Goal: Task Accomplishment & Management: Manage account settings

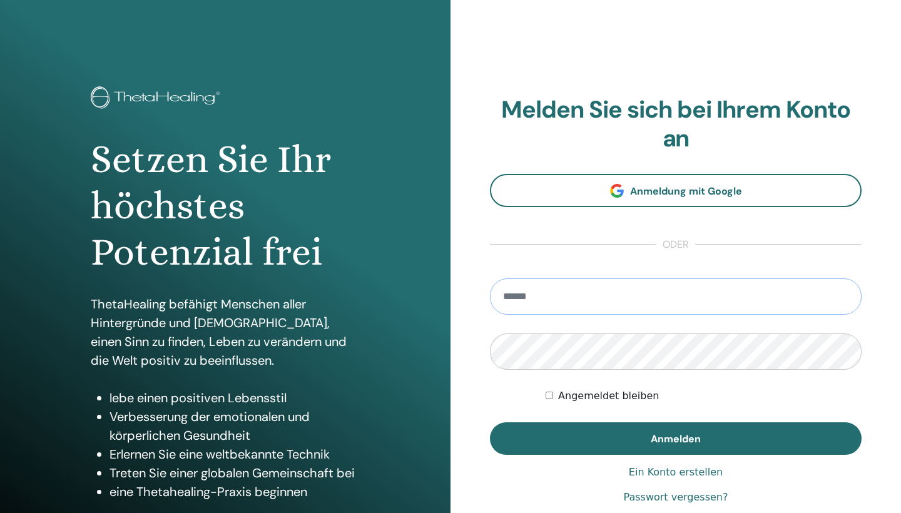
type input "**********"
click at [675, 438] on button "Anmelden" at bounding box center [675, 438] width 371 height 33
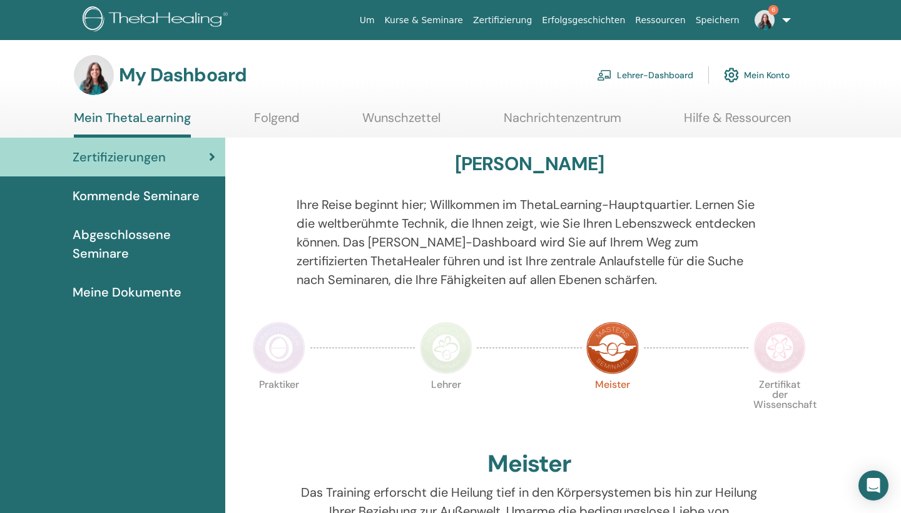
click at [642, 72] on link "Lehrer-Dashboard" at bounding box center [645, 75] width 96 height 28
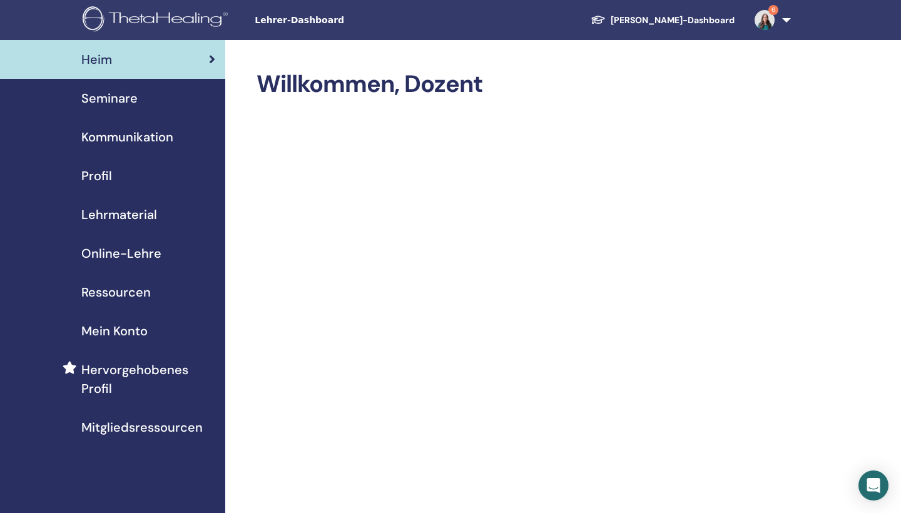
click at [132, 102] on span "Seminare" at bounding box center [109, 98] width 56 height 19
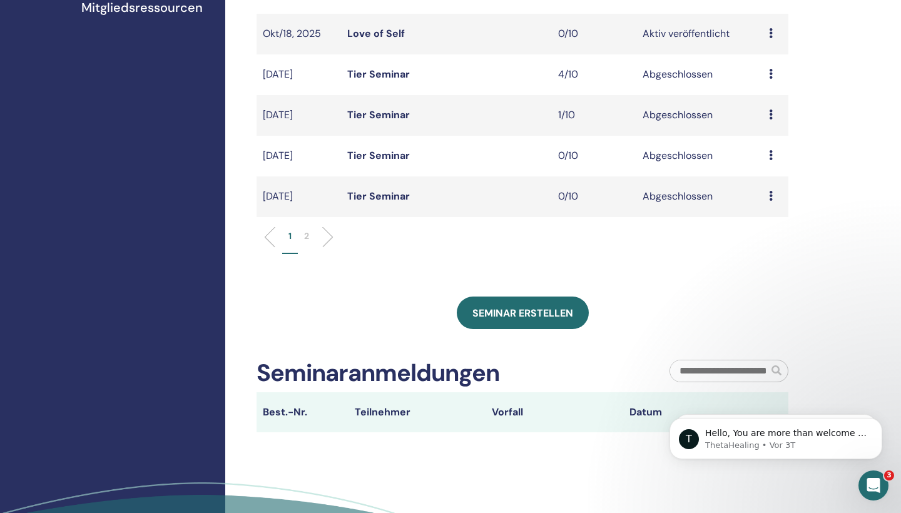
scroll to position [419, 0]
click at [289, 235] on p "1" at bounding box center [289, 236] width 3 height 13
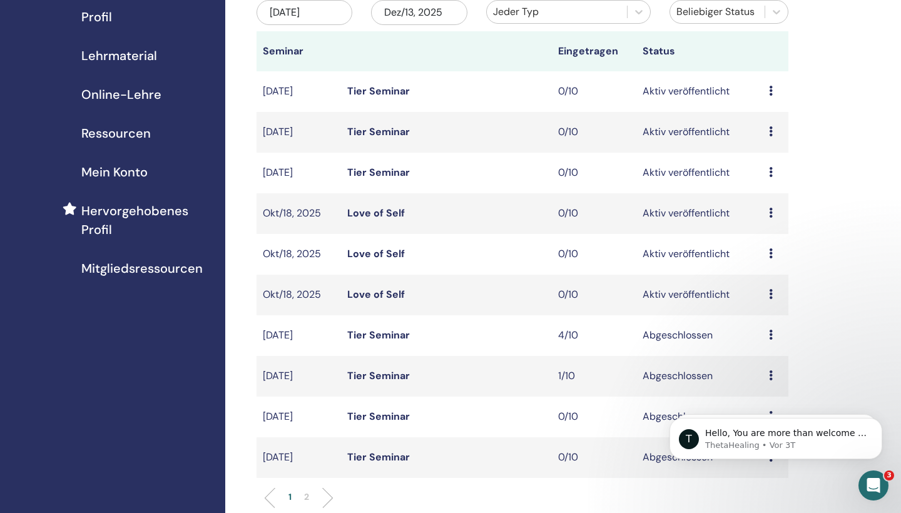
scroll to position [60, 0]
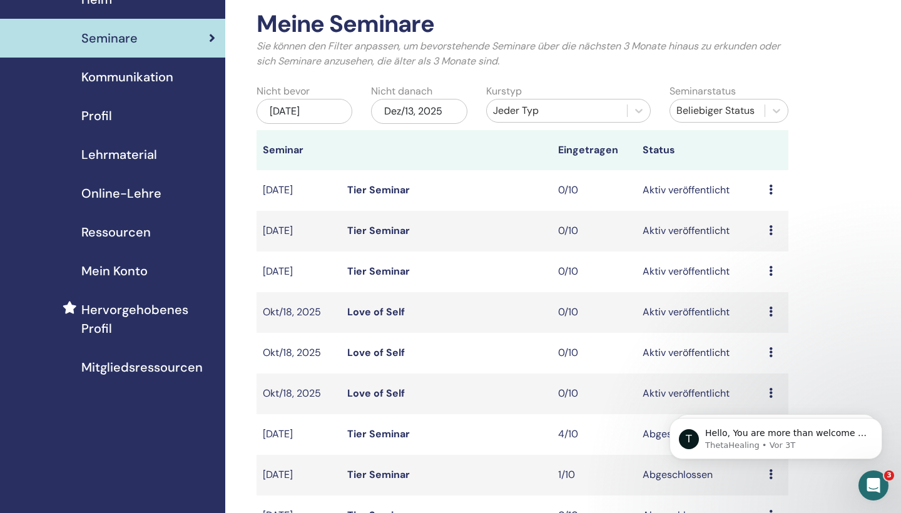
click at [430, 110] on div "Dez/13, 2025" at bounding box center [419, 111] width 96 height 25
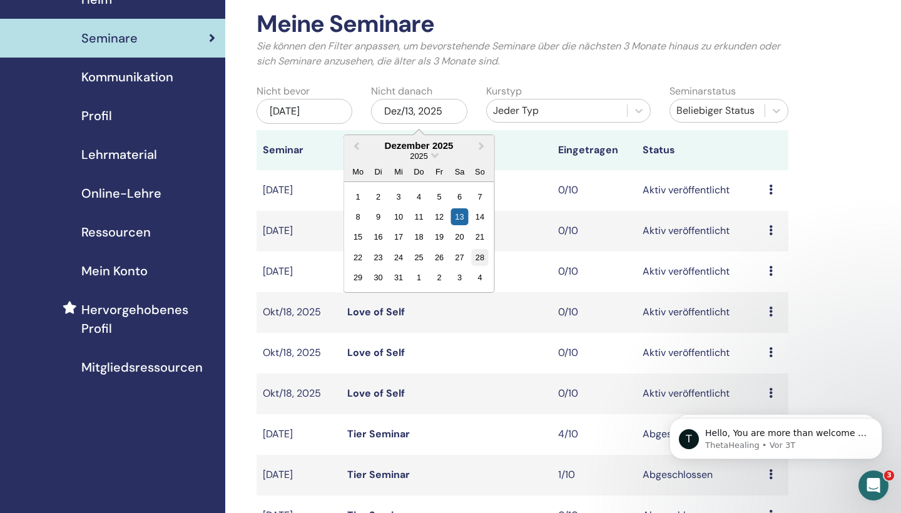
click at [478, 260] on div "28" at bounding box center [480, 257] width 17 height 17
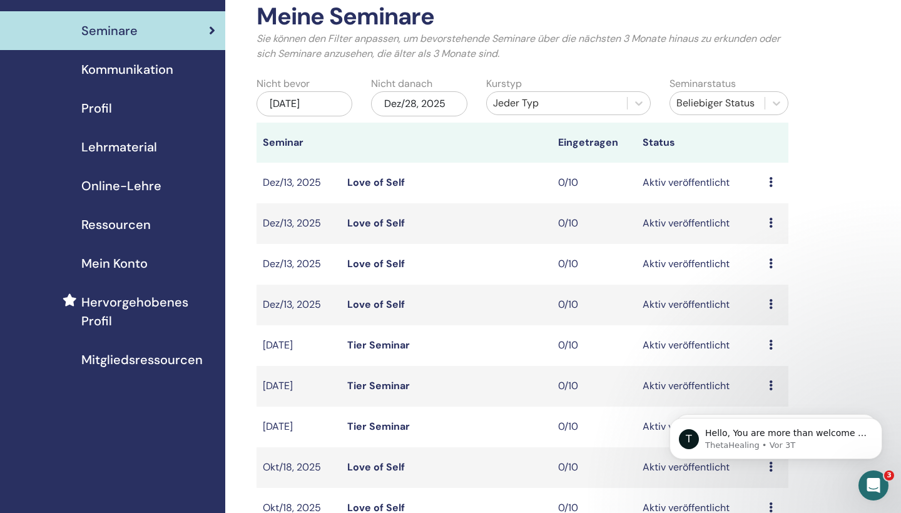
scroll to position [85, 0]
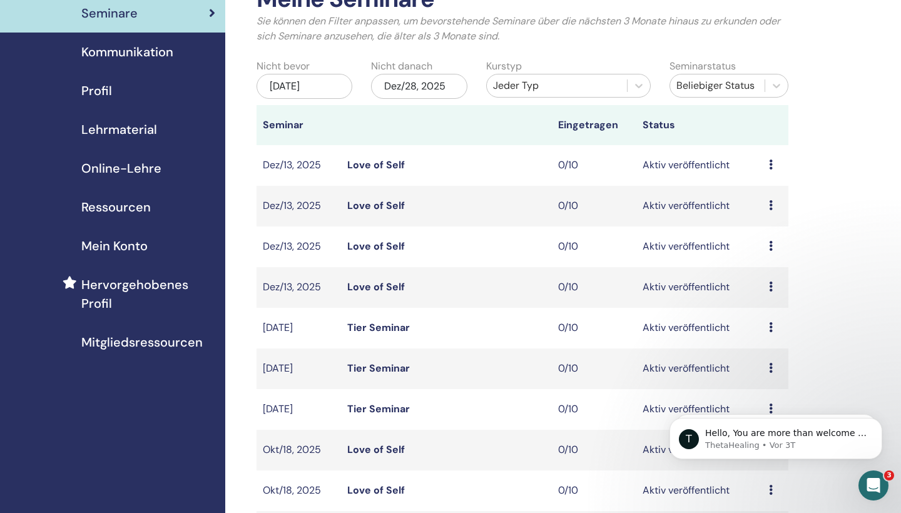
click at [386, 288] on link "Love of Self" at bounding box center [376, 286] width 58 height 13
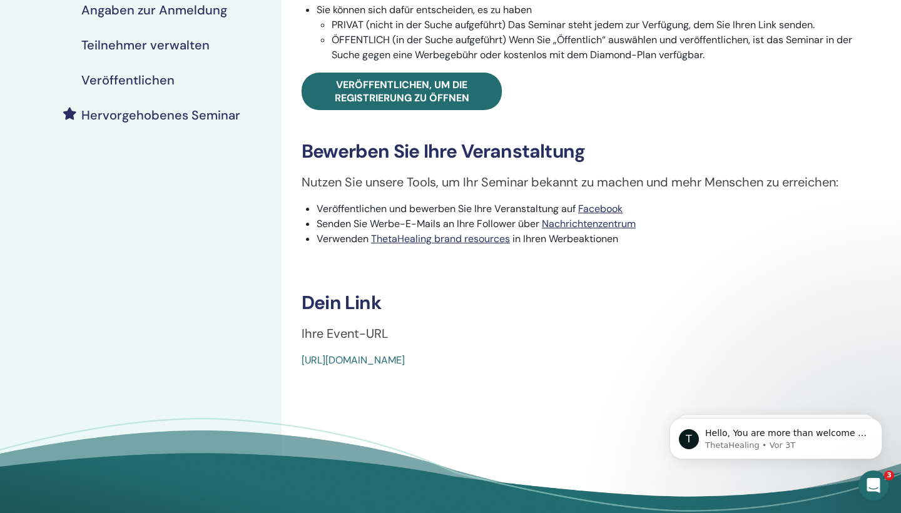
click at [405, 358] on link "[URL][DOMAIN_NAME]" at bounding box center [352, 359] width 103 height 13
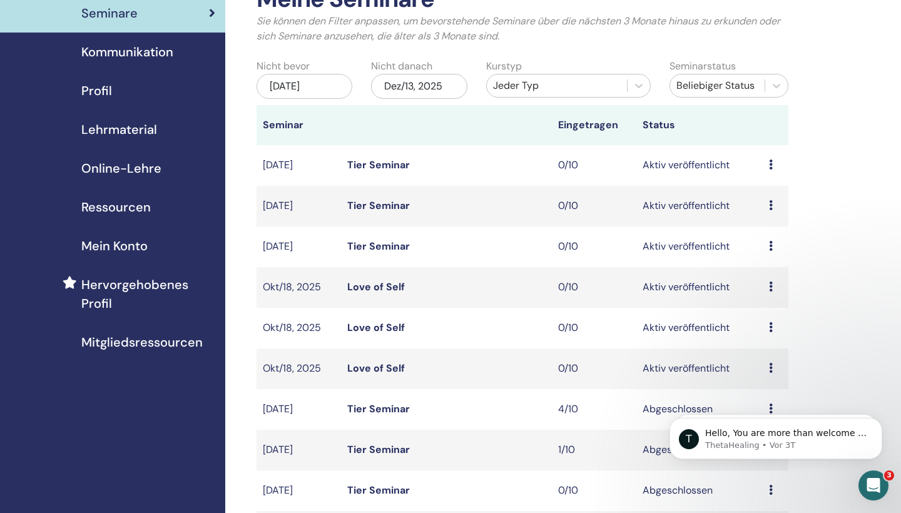
click at [428, 78] on div "Dez/13, 2025" at bounding box center [419, 86] width 96 height 25
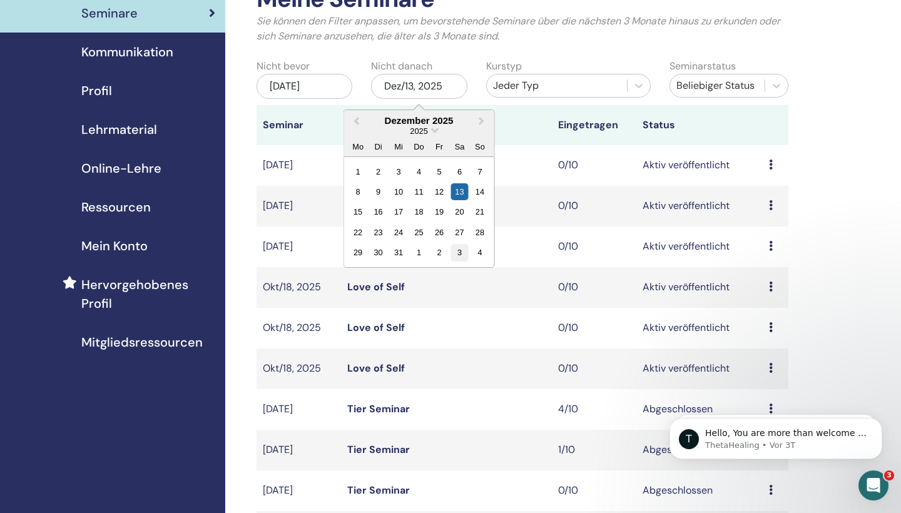
click at [462, 253] on div "3" at bounding box center [459, 252] width 17 height 17
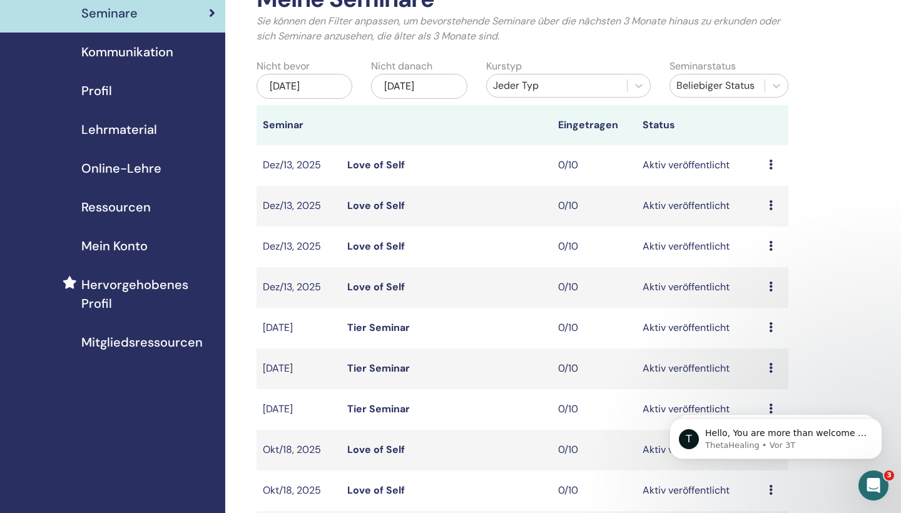
click at [392, 247] on link "Love of Self" at bounding box center [376, 246] width 58 height 13
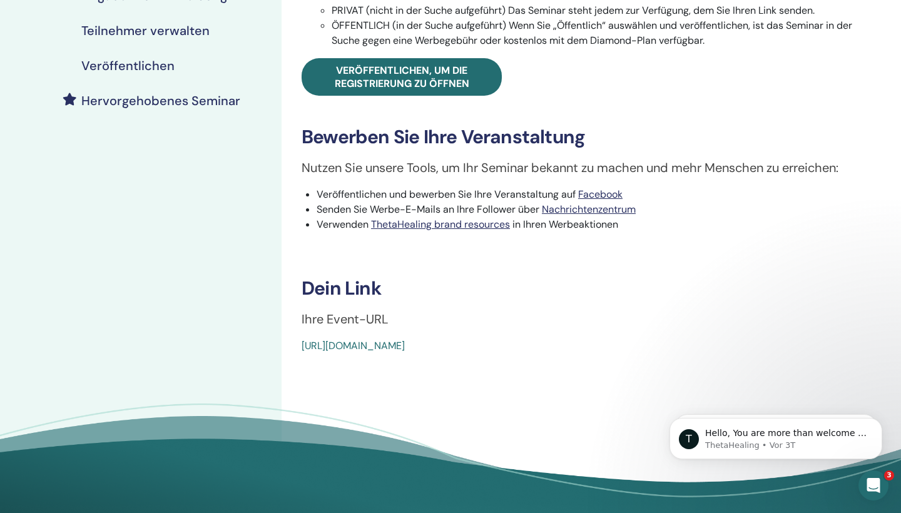
click at [405, 348] on link "[URL][DOMAIN_NAME]" at bounding box center [352, 345] width 103 height 13
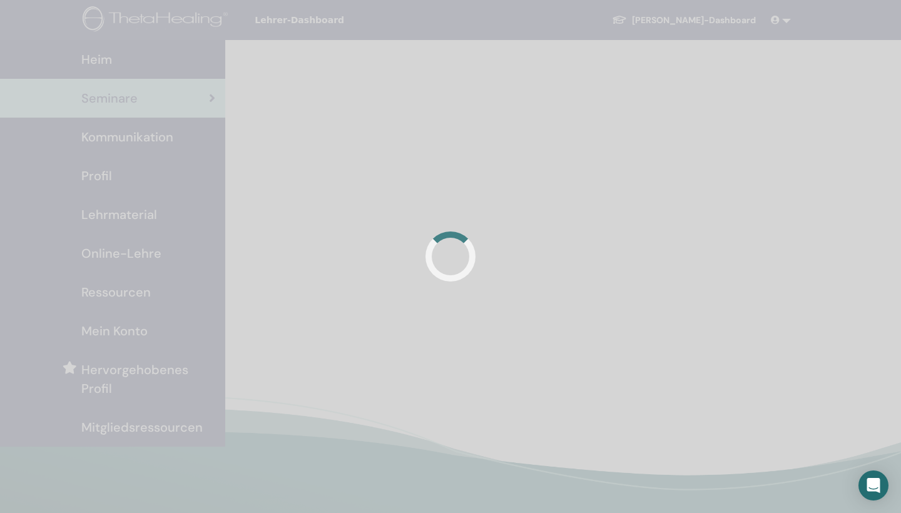
scroll to position [85, 0]
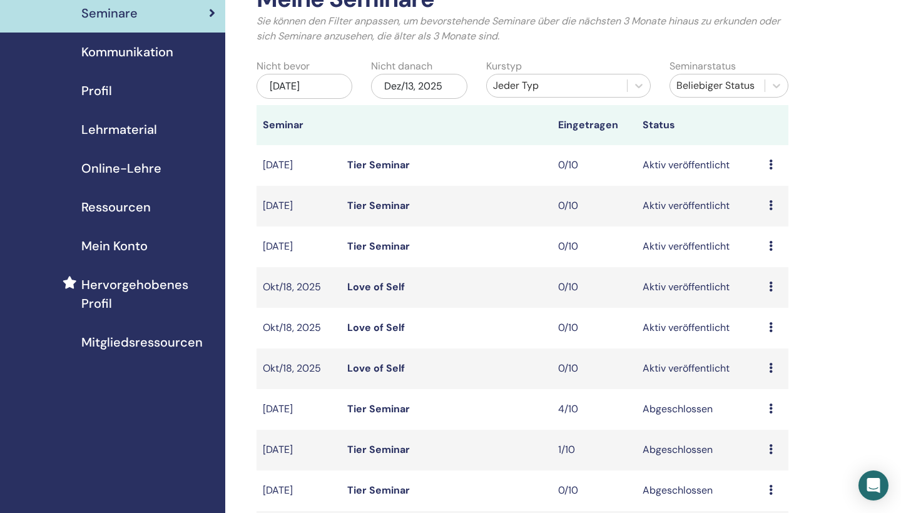
click at [432, 95] on div "Dez/13, 2025" at bounding box center [419, 86] width 96 height 25
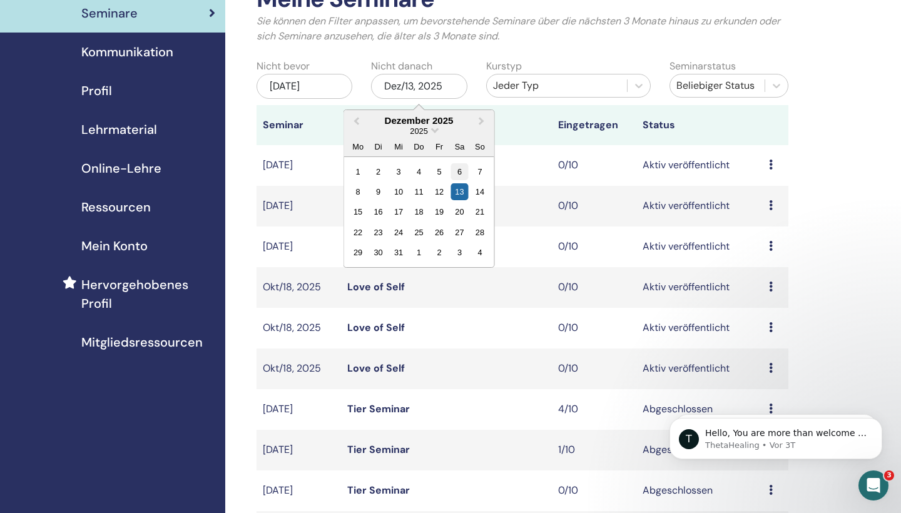
scroll to position [0, 0]
click at [478, 232] on div "28" at bounding box center [480, 232] width 17 height 17
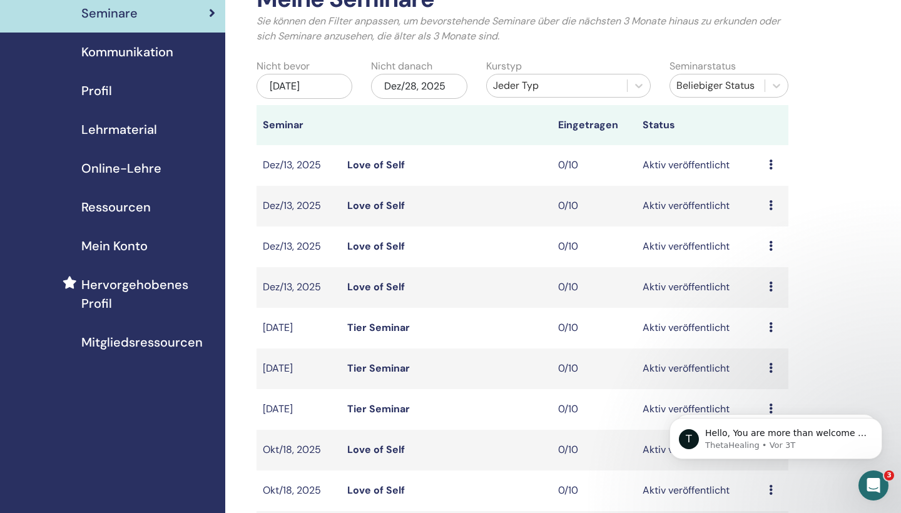
click at [392, 201] on link "Love of Self" at bounding box center [376, 205] width 58 height 13
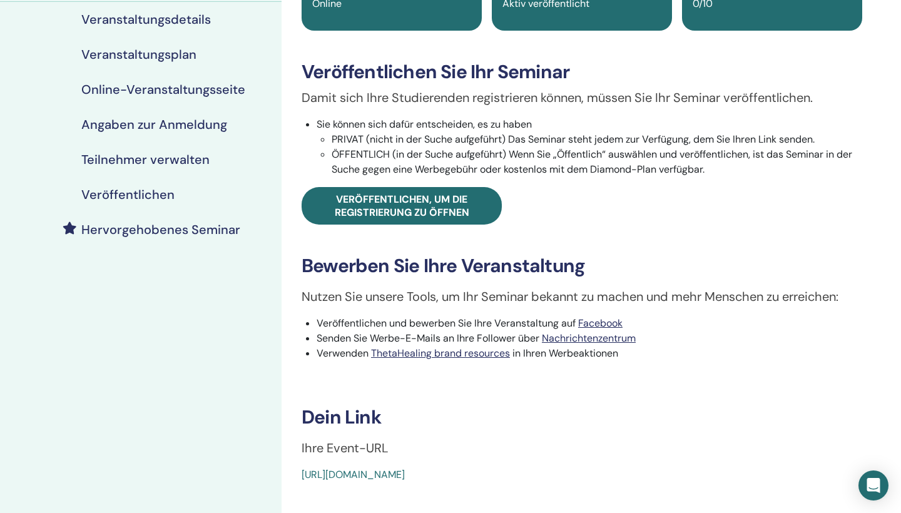
scroll to position [189, 0]
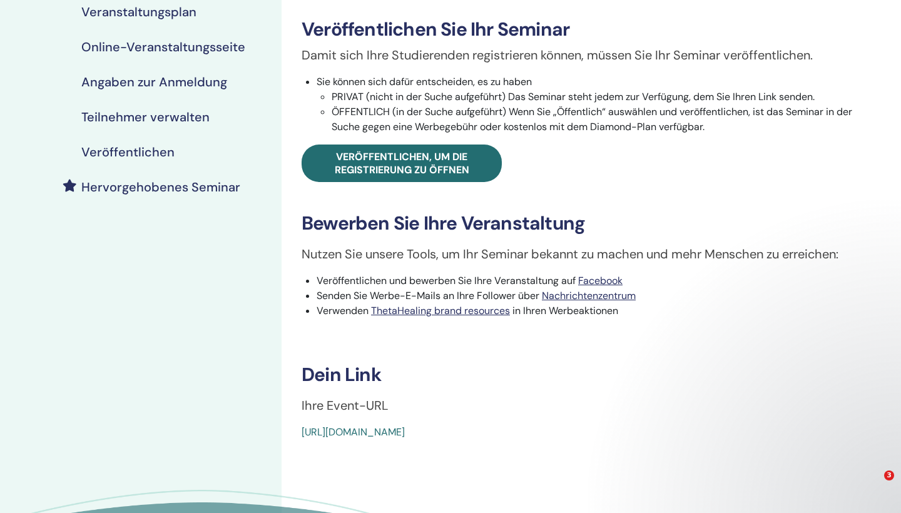
click at [405, 430] on link "[URL][DOMAIN_NAME]" at bounding box center [352, 431] width 103 height 13
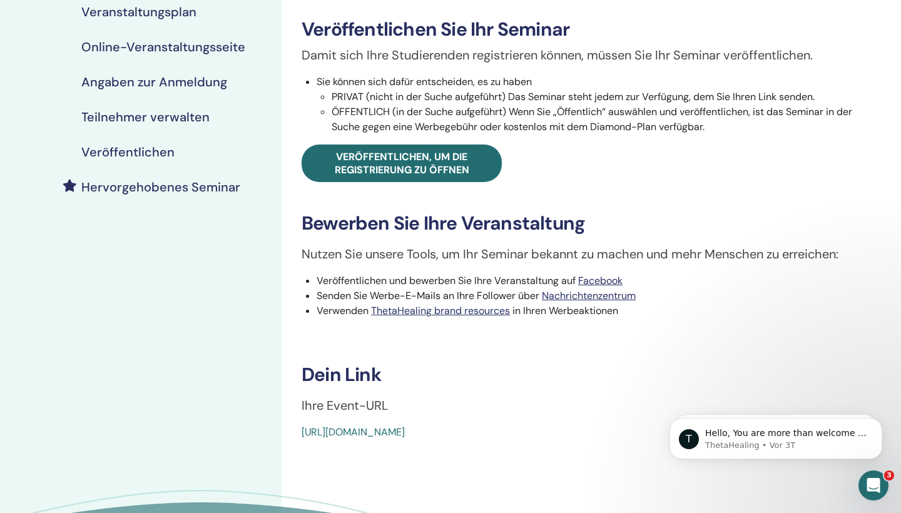
scroll to position [0, 0]
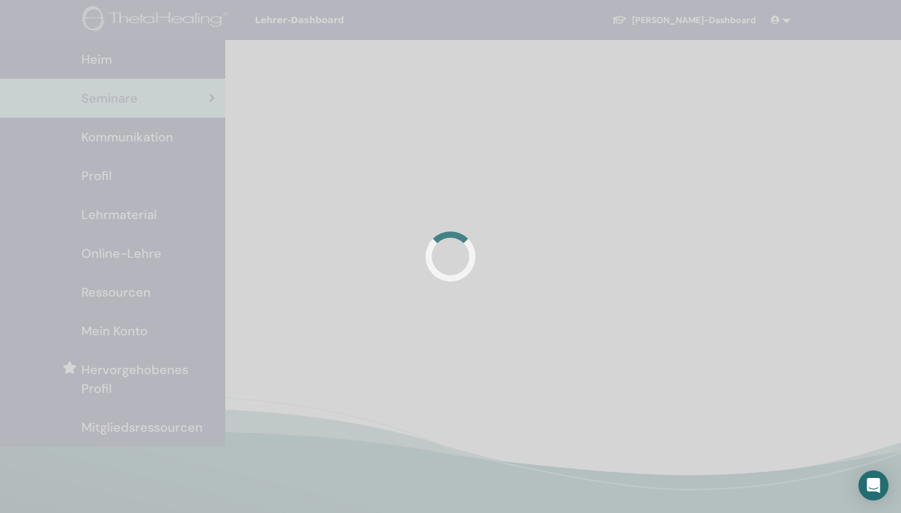
scroll to position [85, 0]
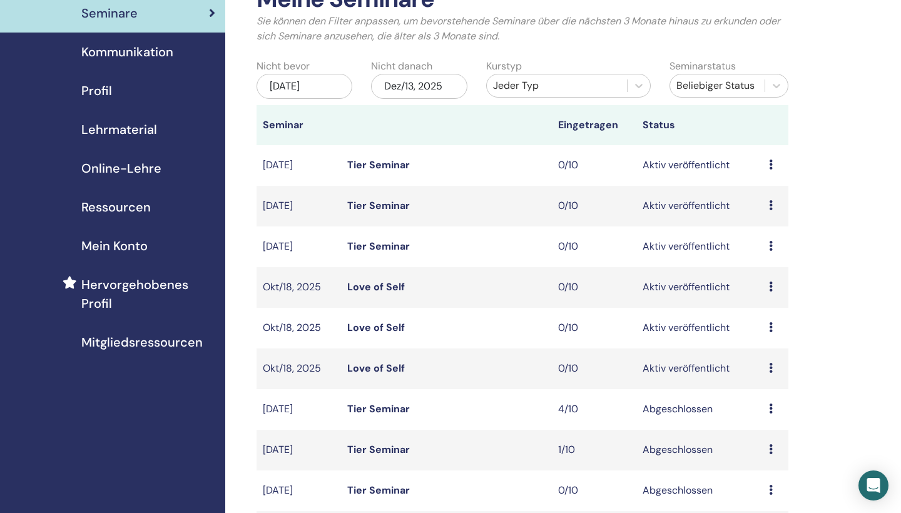
click at [448, 71] on div "Nicht danach Dez/13, 2025" at bounding box center [418, 81] width 114 height 44
click at [447, 81] on div "Dez/13, 2025" at bounding box center [419, 86] width 96 height 25
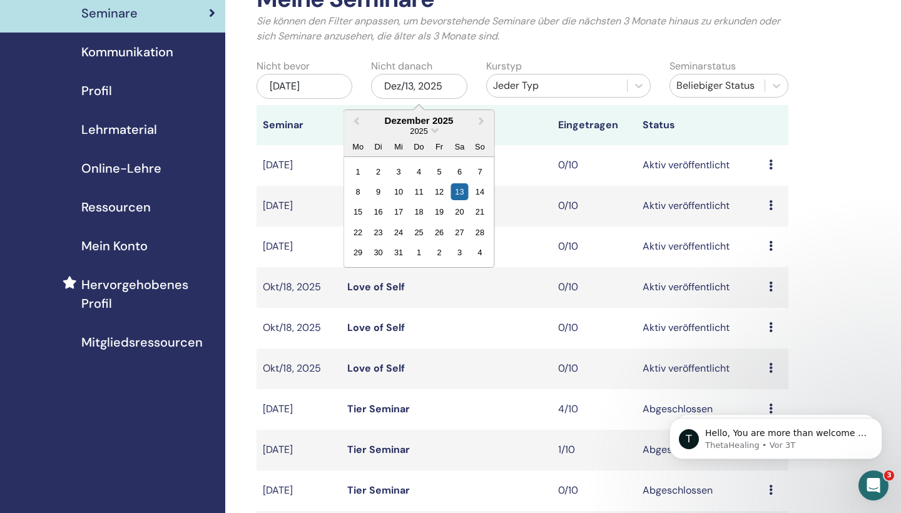
scroll to position [0, 0]
click at [482, 229] on div "28" at bounding box center [480, 232] width 17 height 17
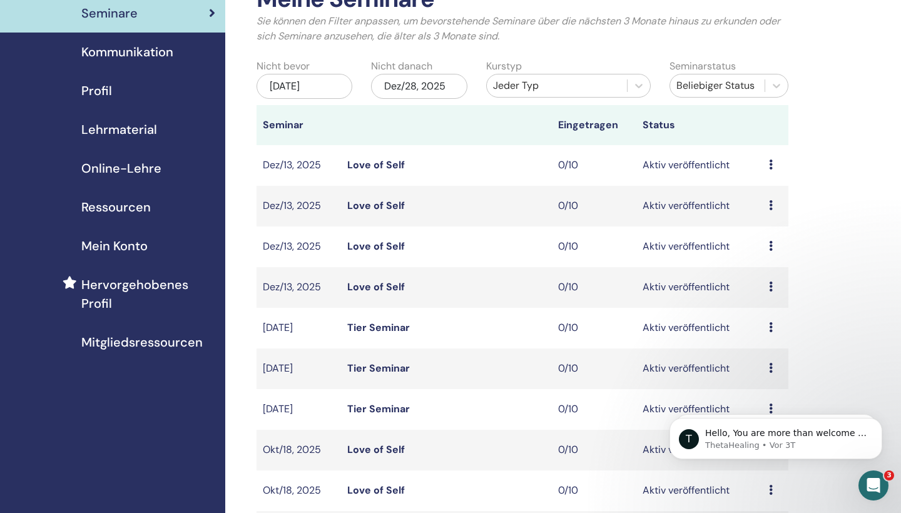
click at [393, 163] on link "Love of Self" at bounding box center [376, 164] width 58 height 13
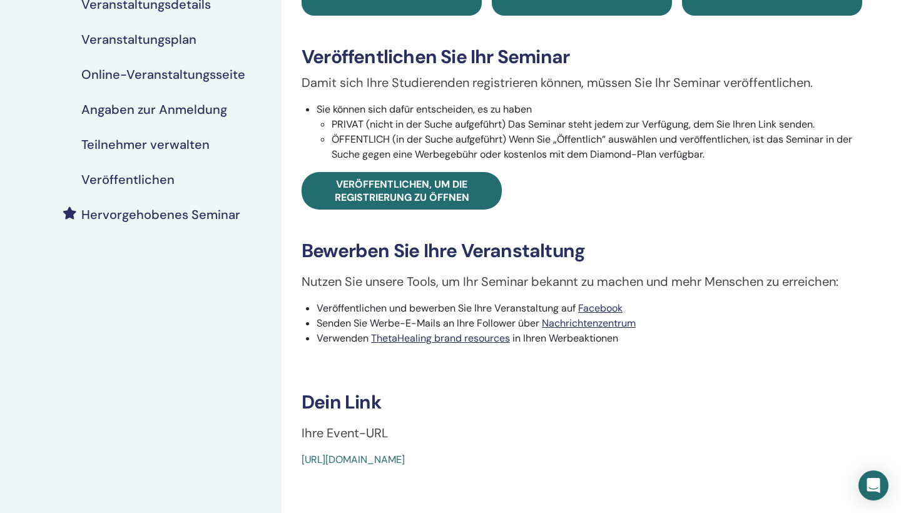
scroll to position [241, 0]
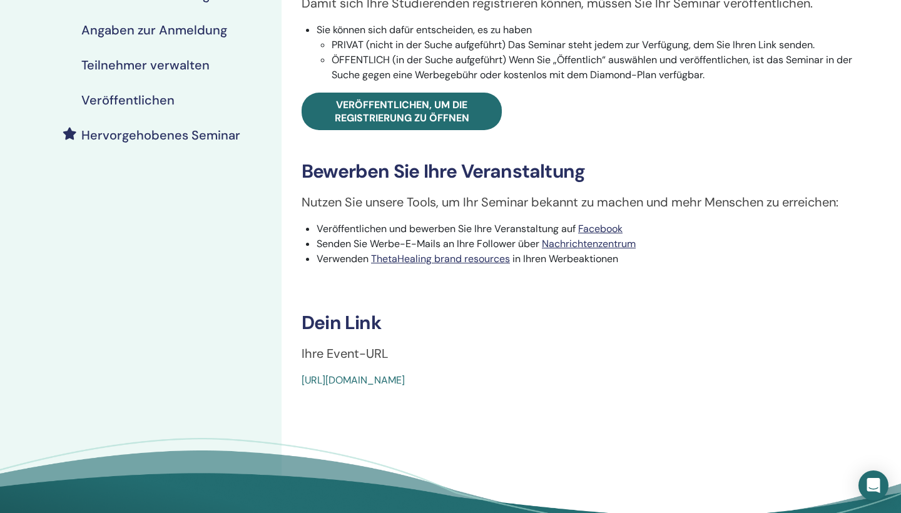
click at [405, 378] on link "https://www.thetahealing.com/seminar-376514-details.html" at bounding box center [352, 379] width 103 height 13
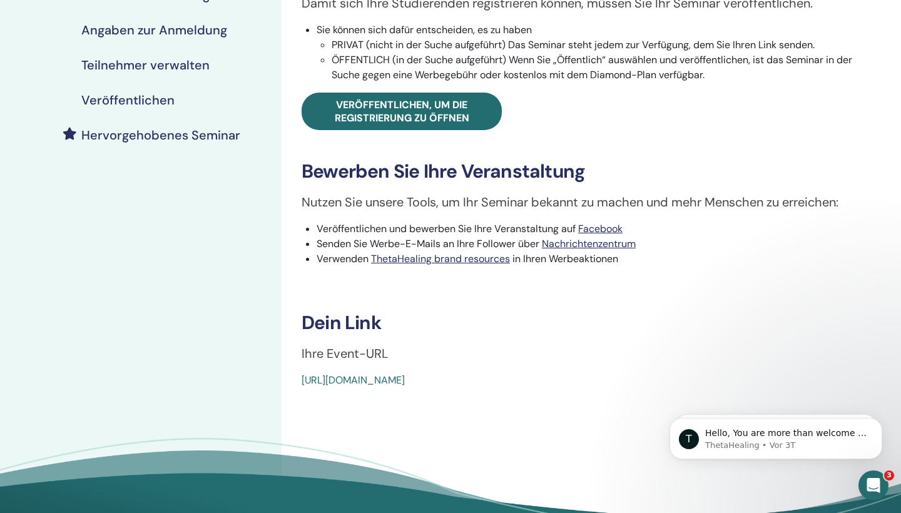
scroll to position [0, 0]
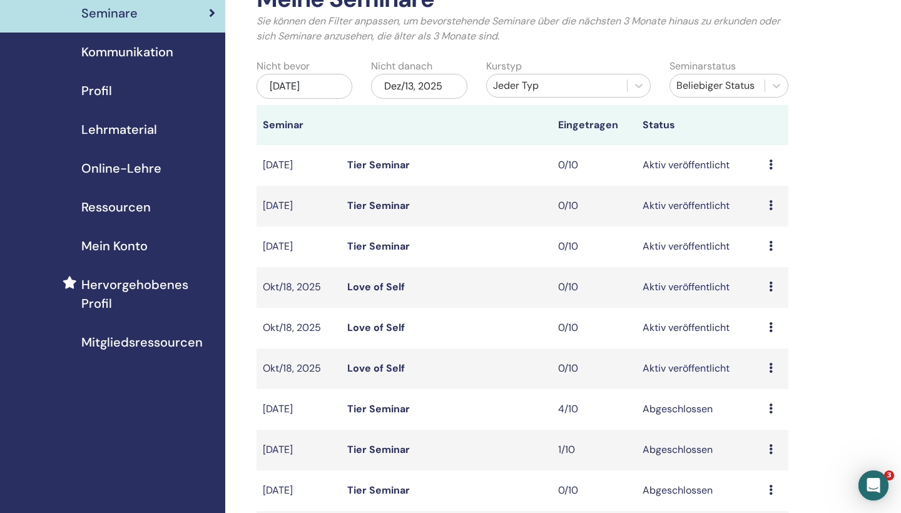
click at [421, 89] on div "Dez/13, 2025" at bounding box center [419, 86] width 96 height 25
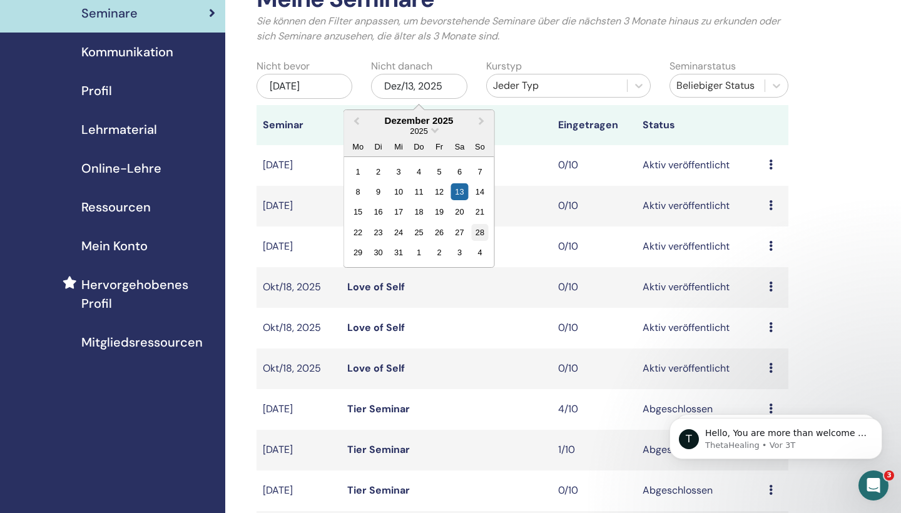
click at [477, 230] on div "28" at bounding box center [480, 232] width 17 height 17
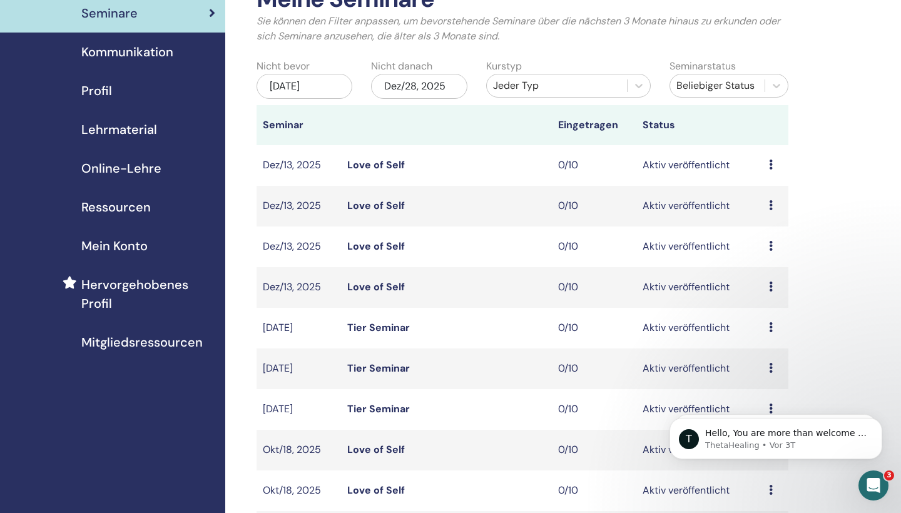
click at [766, 283] on td "Vorschau Bearbeiten Teilnehmer Absagen" at bounding box center [775, 287] width 26 height 41
click at [769, 286] on icon at bounding box center [771, 286] width 4 height 10
click at [762, 354] on p "Absagen" at bounding box center [767, 353] width 51 height 15
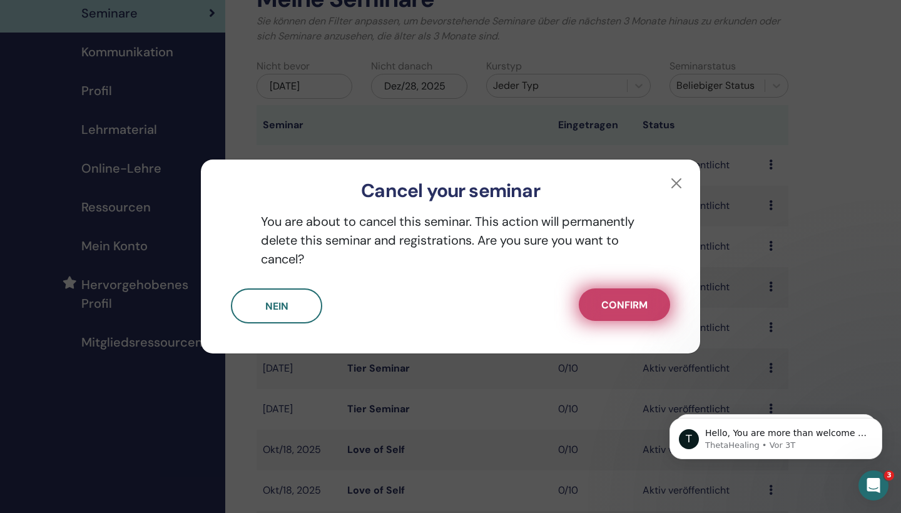
click at [627, 305] on span "Confirm" at bounding box center [624, 304] width 46 height 13
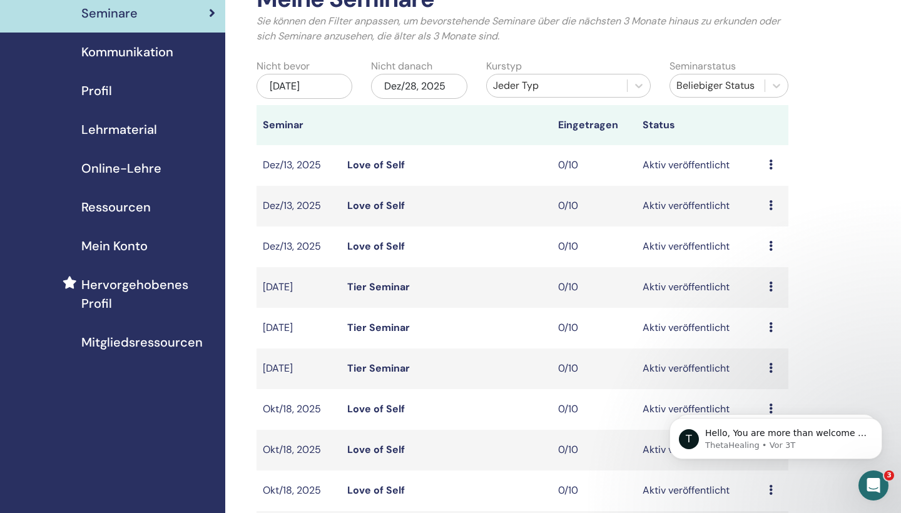
click at [388, 245] on link "Love of Self" at bounding box center [376, 246] width 58 height 13
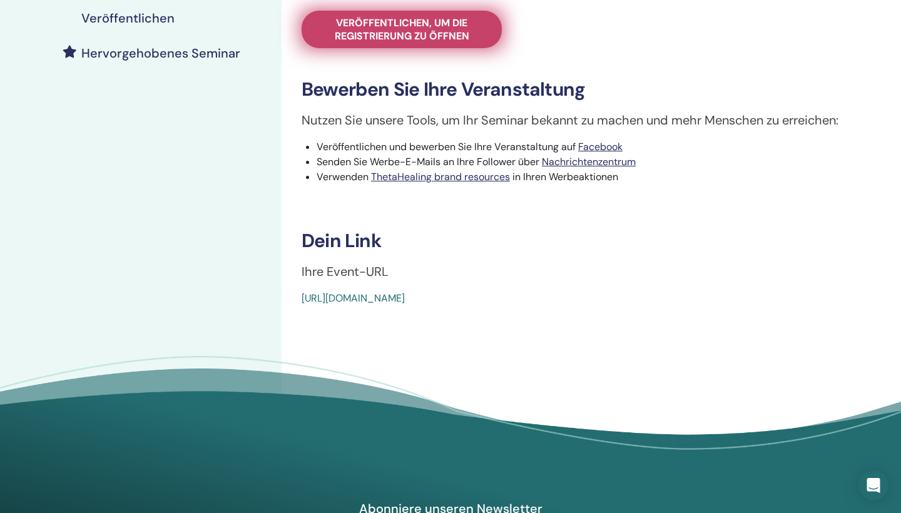
scroll to position [346, 0]
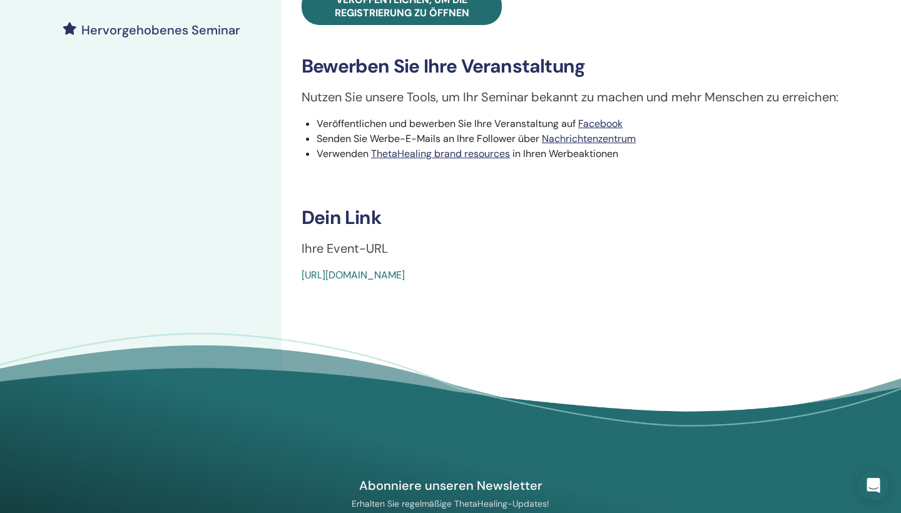
click at [405, 275] on link "https://www.thetahealing.com/seminar-377328-details.html" at bounding box center [352, 274] width 103 height 13
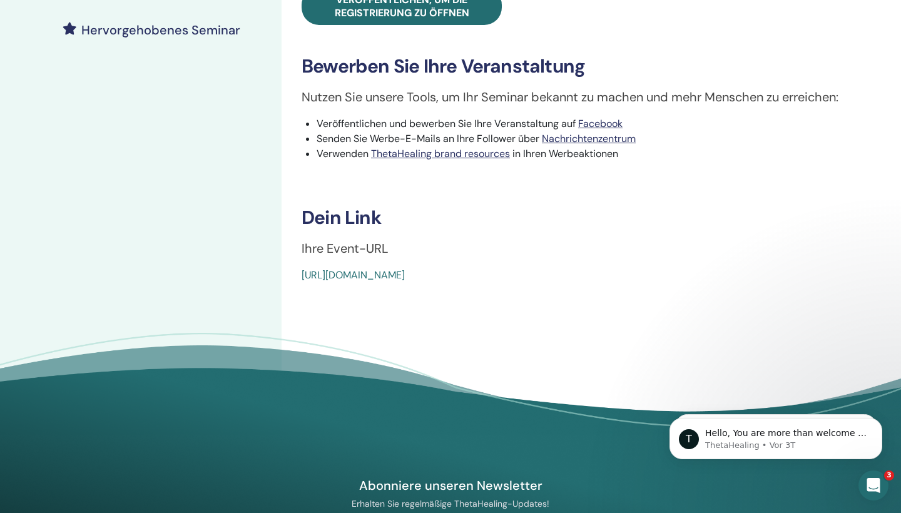
scroll to position [0, 0]
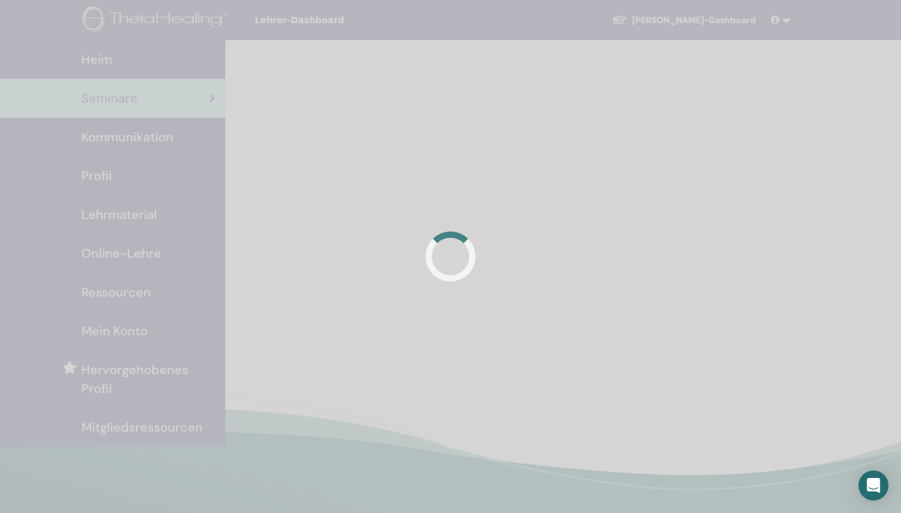
scroll to position [85, 0]
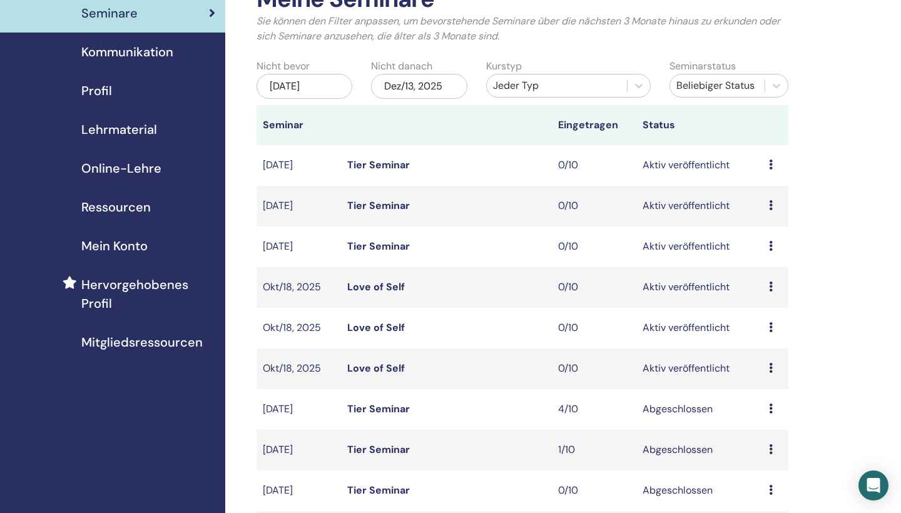
click at [440, 90] on div "Dez/13, 2025" at bounding box center [419, 86] width 96 height 25
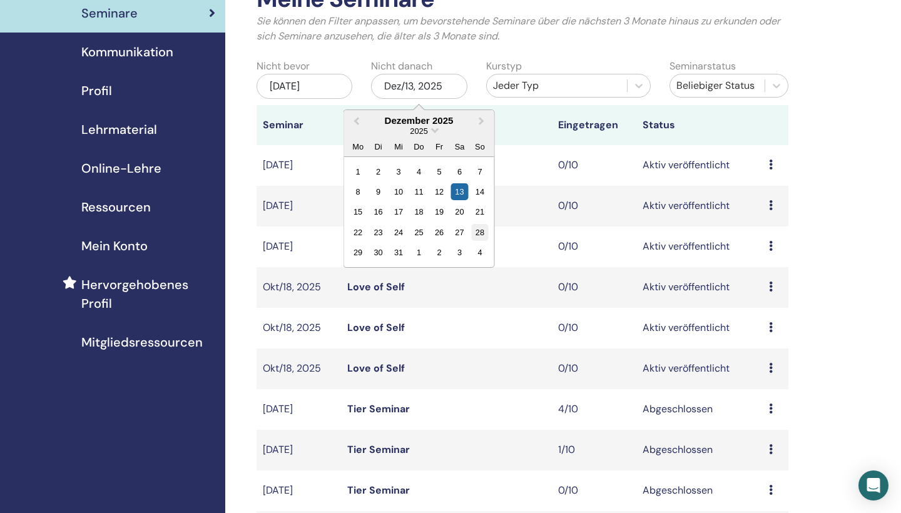
click at [477, 238] on div "28" at bounding box center [480, 232] width 17 height 17
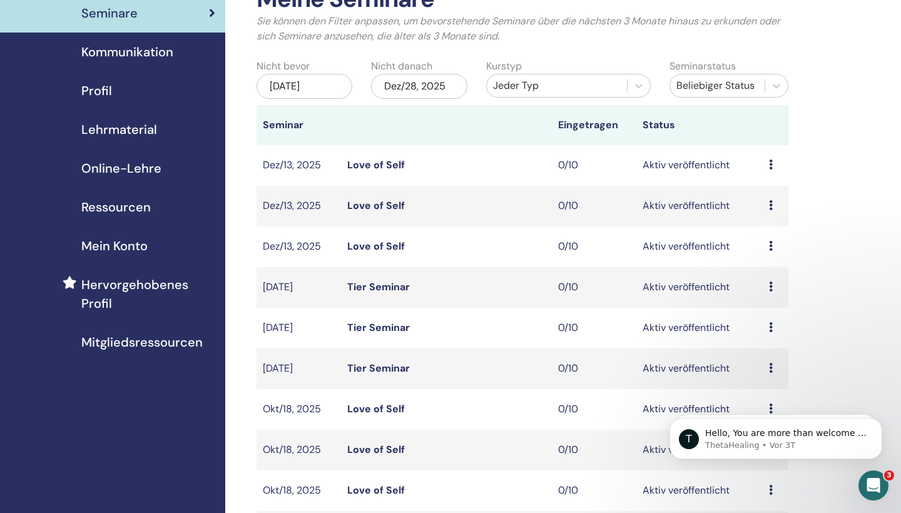
scroll to position [0, 0]
click at [397, 197] on td "Love of Self" at bounding box center [446, 206] width 211 height 41
click at [395, 202] on link "Love of Self" at bounding box center [376, 205] width 58 height 13
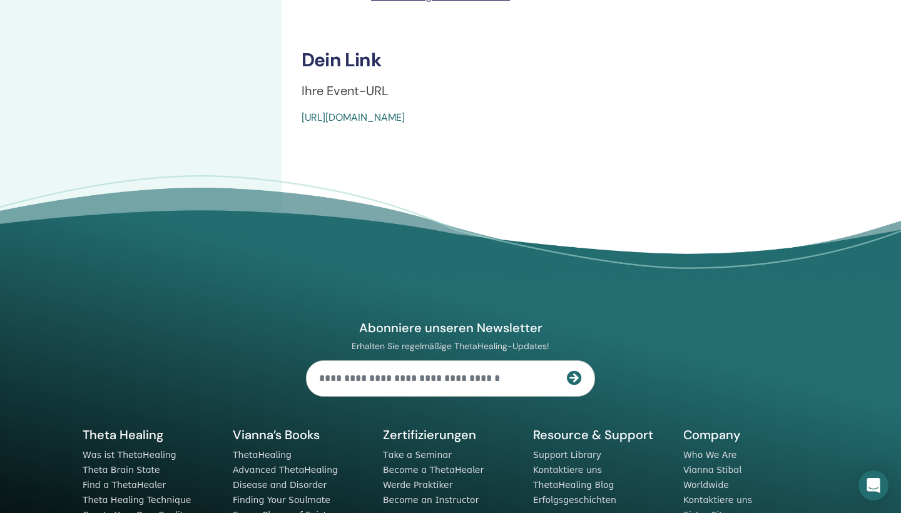
scroll to position [522, 0]
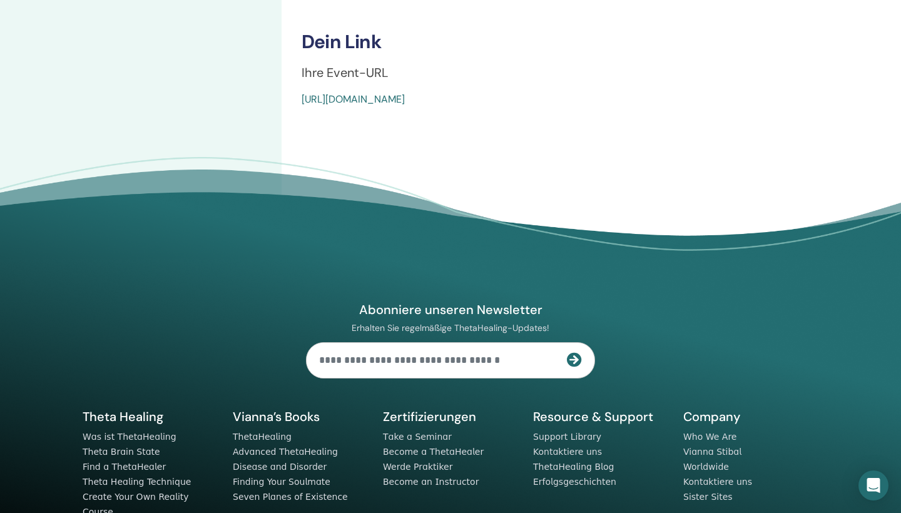
click at [405, 101] on link "https://www.thetahealing.com/seminar-377329-details.html" at bounding box center [352, 99] width 103 height 13
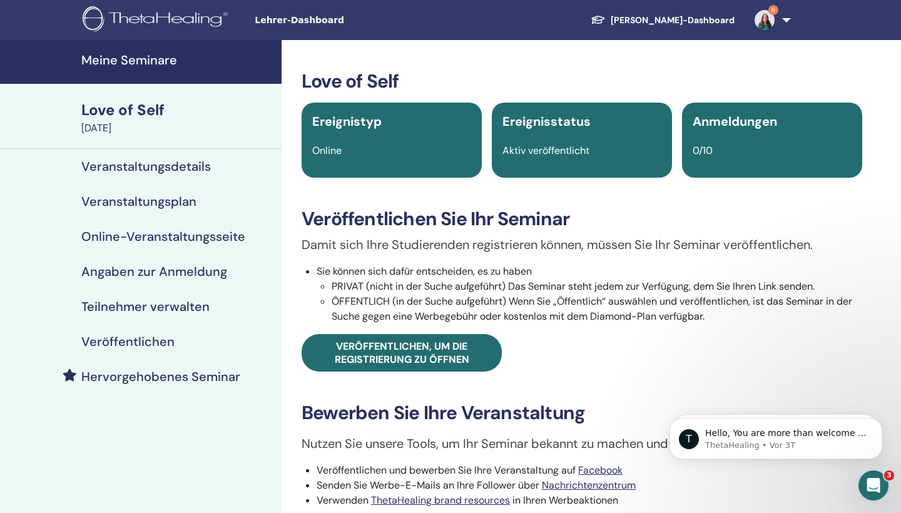
scroll to position [0, 0]
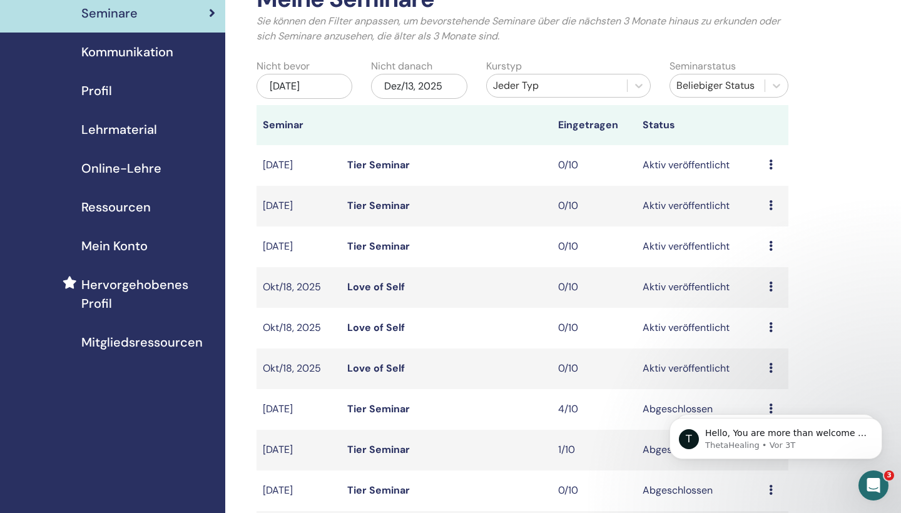
click at [440, 90] on div "Dez/13, 2025" at bounding box center [419, 86] width 96 height 25
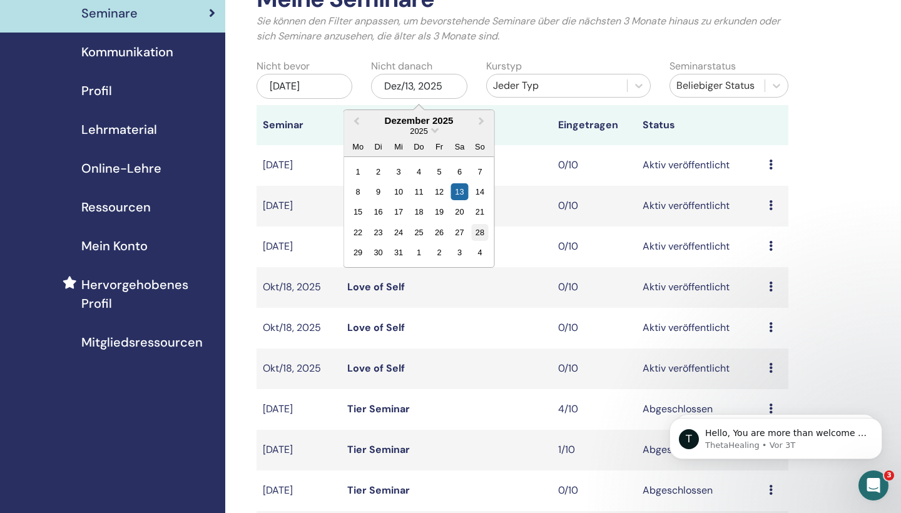
click at [477, 226] on div "28" at bounding box center [480, 232] width 17 height 17
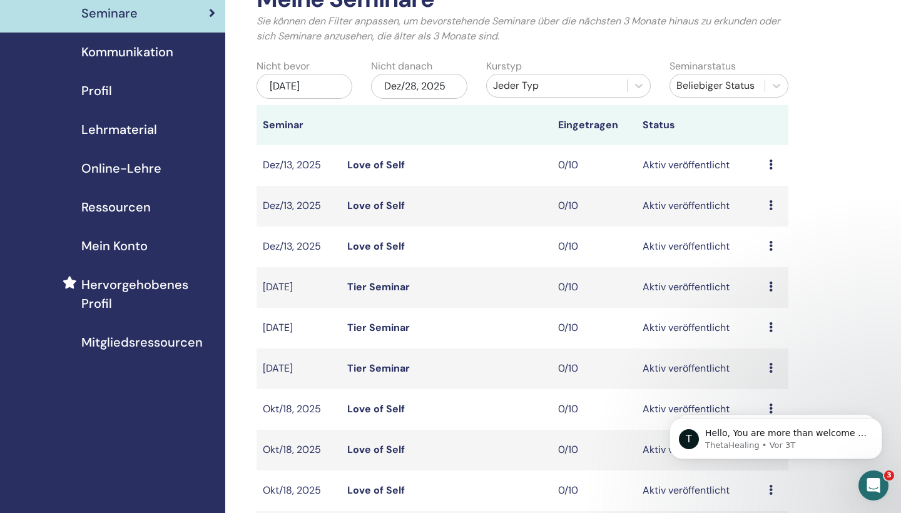
click at [396, 163] on link "Love of Self" at bounding box center [376, 164] width 58 height 13
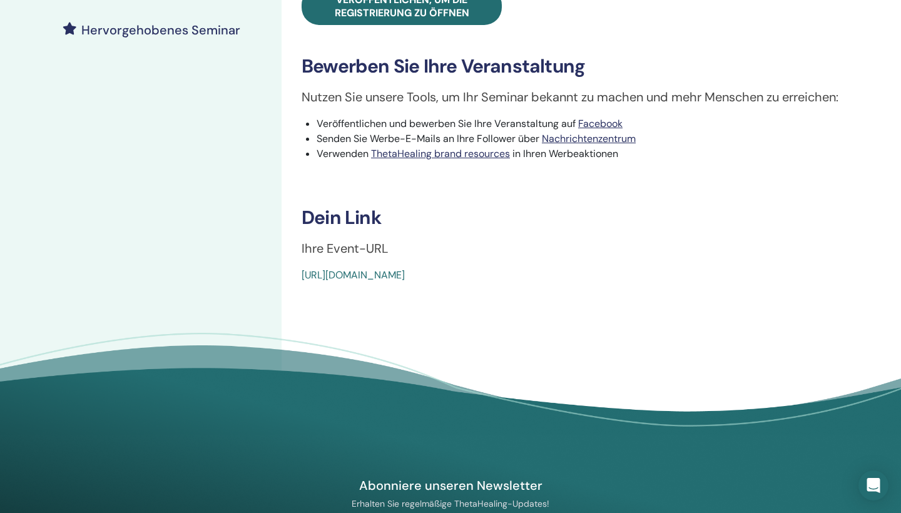
scroll to position [430, 0]
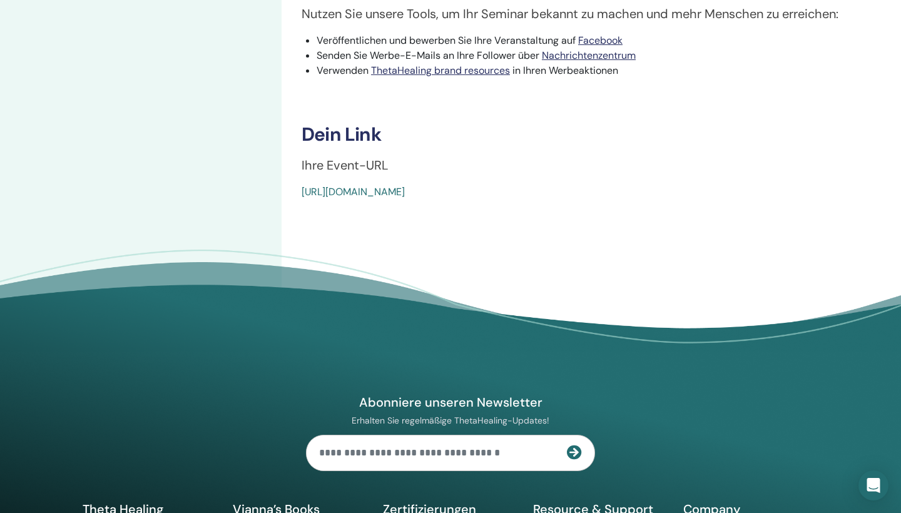
click at [405, 189] on link "https://www.thetahealing.com/seminar-376514-details.html" at bounding box center [352, 191] width 103 height 13
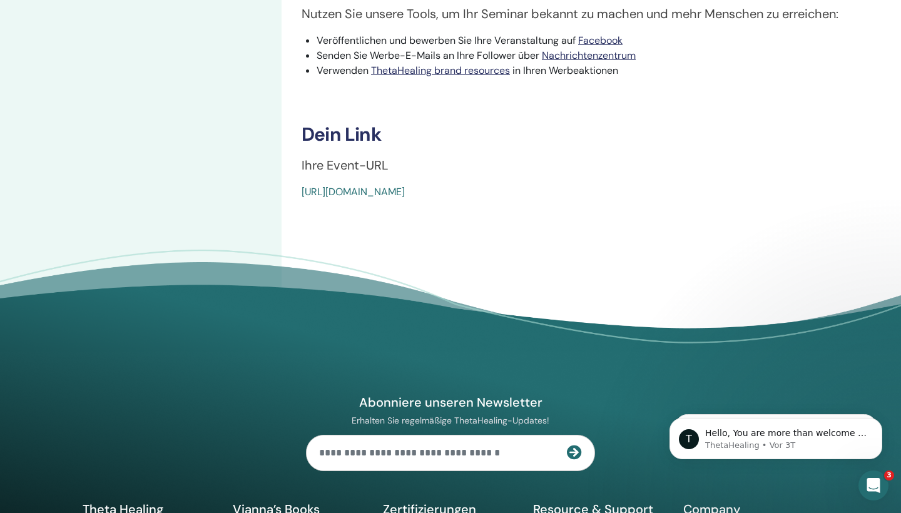
scroll to position [0, 0]
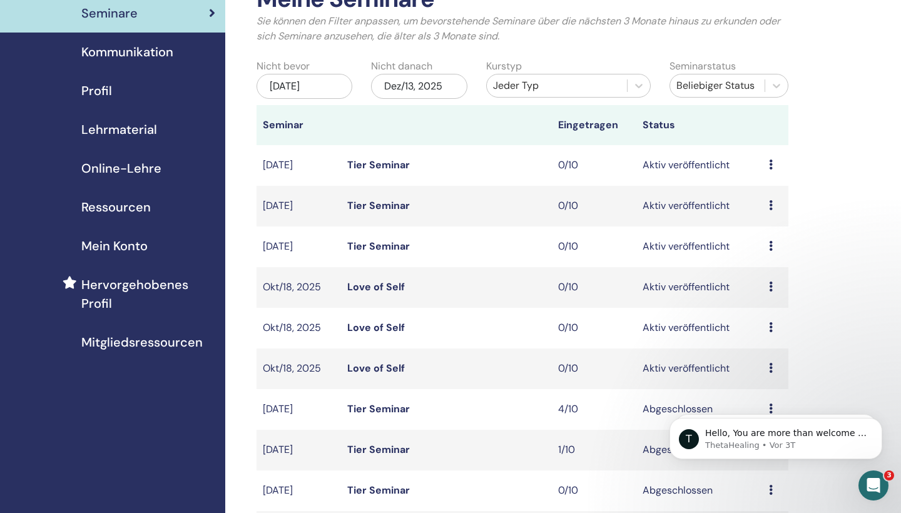
click at [374, 373] on link "Love of Self" at bounding box center [376, 367] width 58 height 13
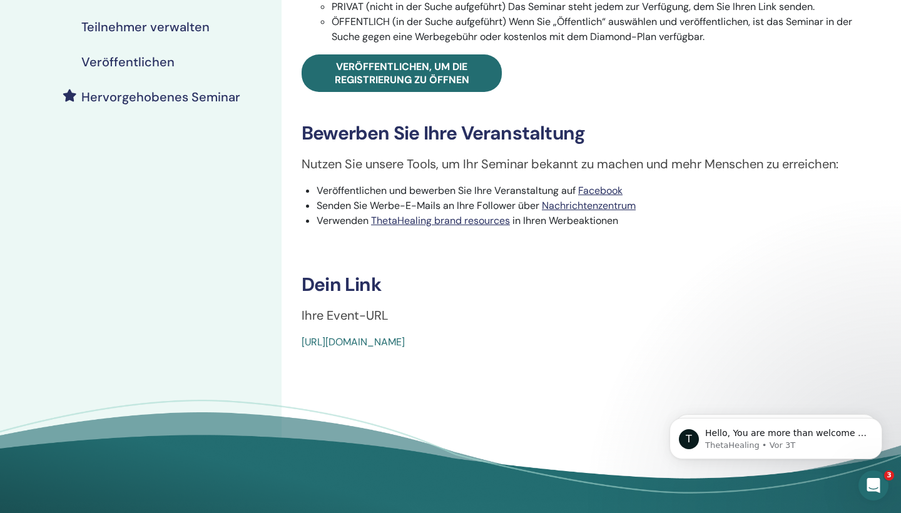
click at [367, 351] on div "Love of Self Ereignistyp Online Ereignisstatus Aktiv veröffentlicht Anmeldungen…" at bounding box center [581, 142] width 600 height 764
click at [367, 347] on link "[URL][DOMAIN_NAME]" at bounding box center [352, 341] width 103 height 13
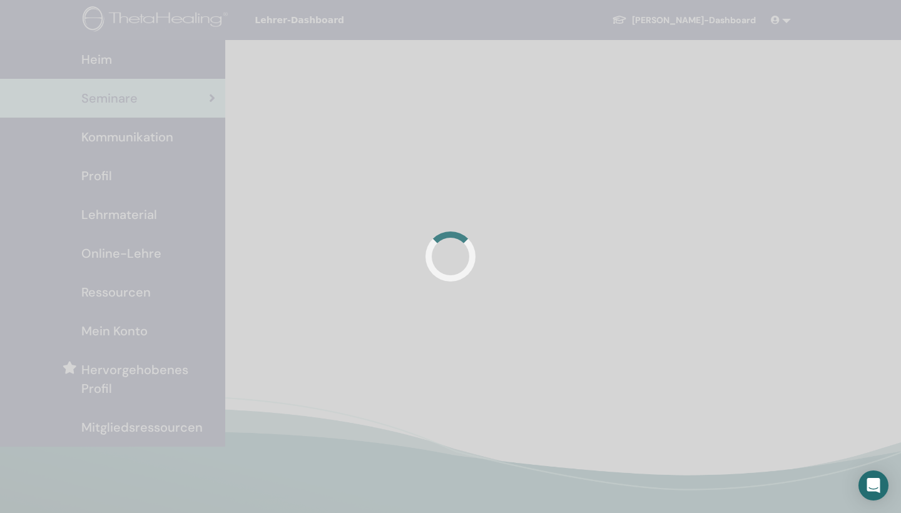
scroll to position [85, 0]
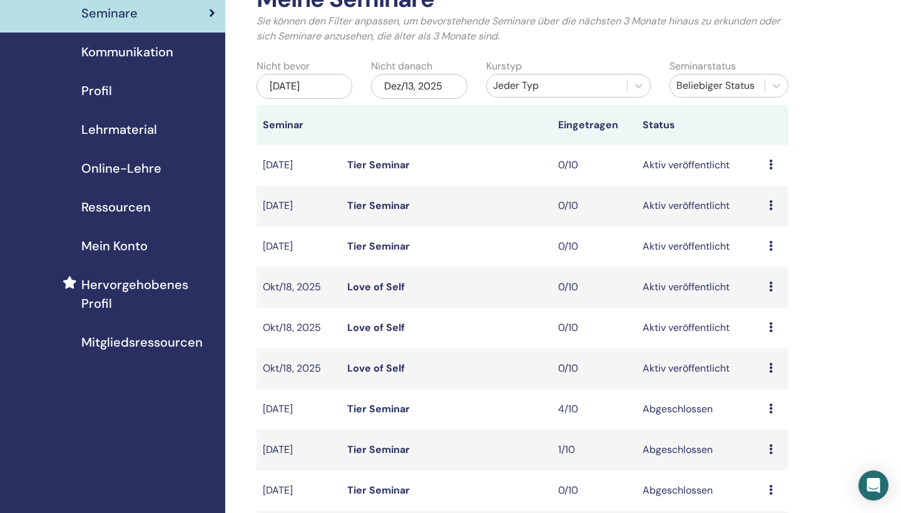
click at [383, 329] on link "Love of Self" at bounding box center [376, 327] width 58 height 13
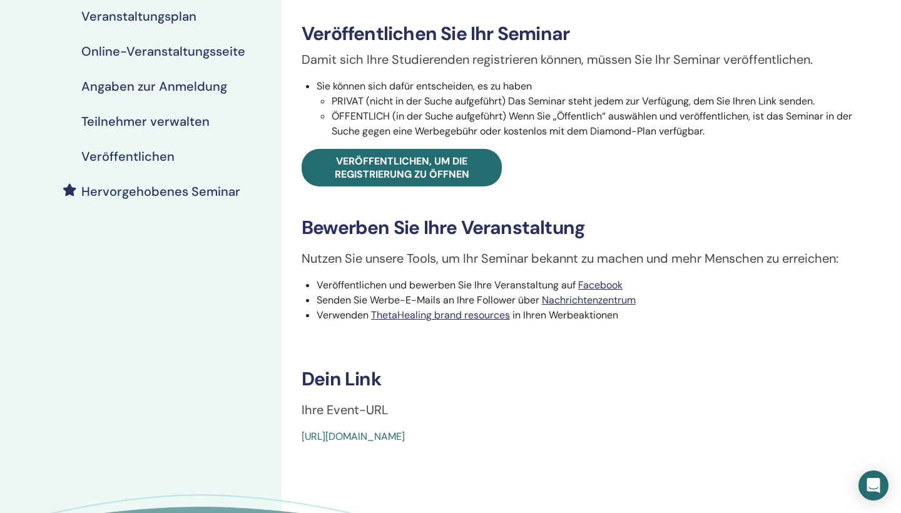
scroll to position [273, 0]
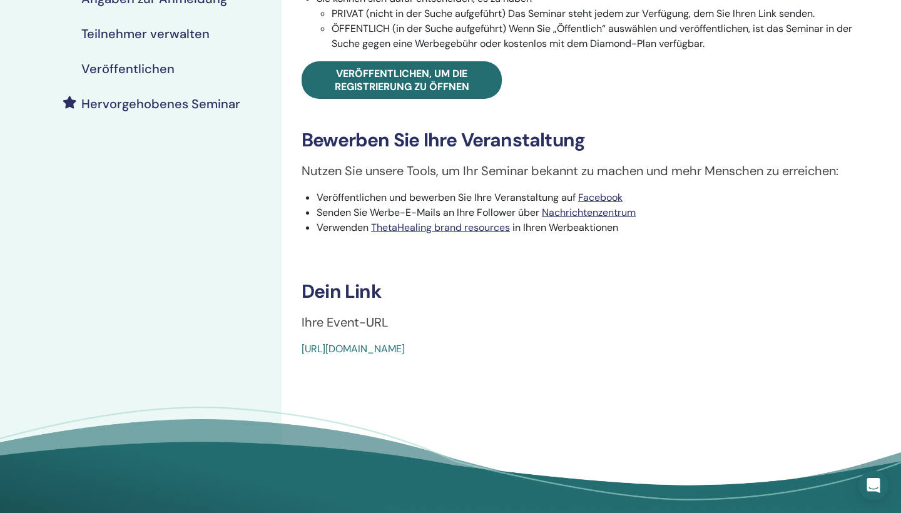
click at [375, 352] on link "https://www.thetahealing.com/seminar-377324-details.html" at bounding box center [352, 348] width 103 height 13
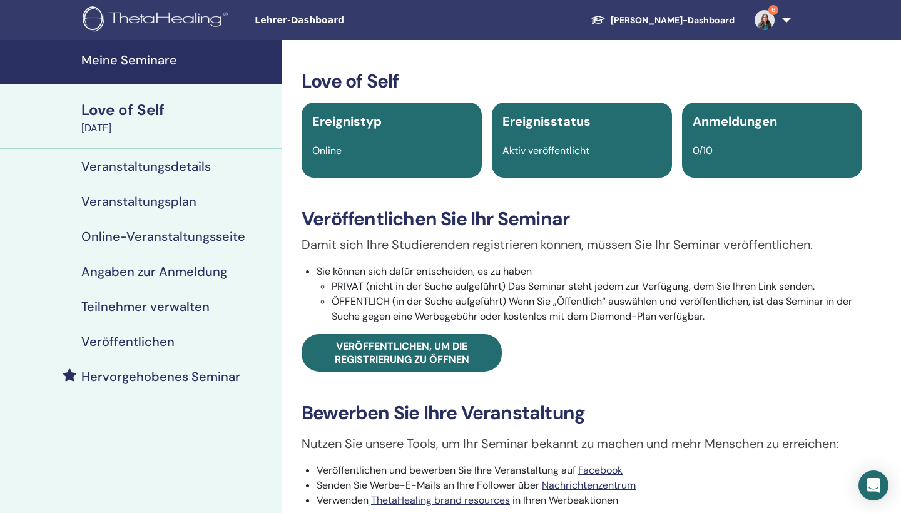
scroll to position [0, 0]
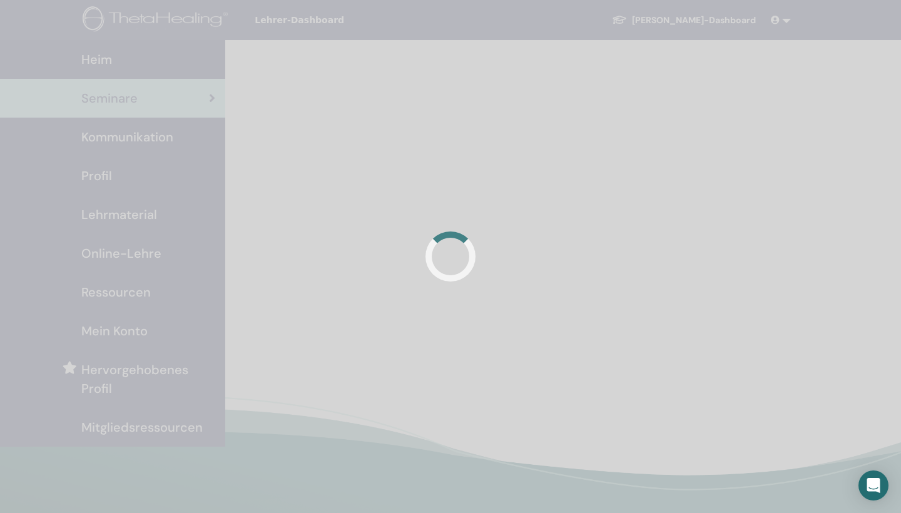
scroll to position [85, 0]
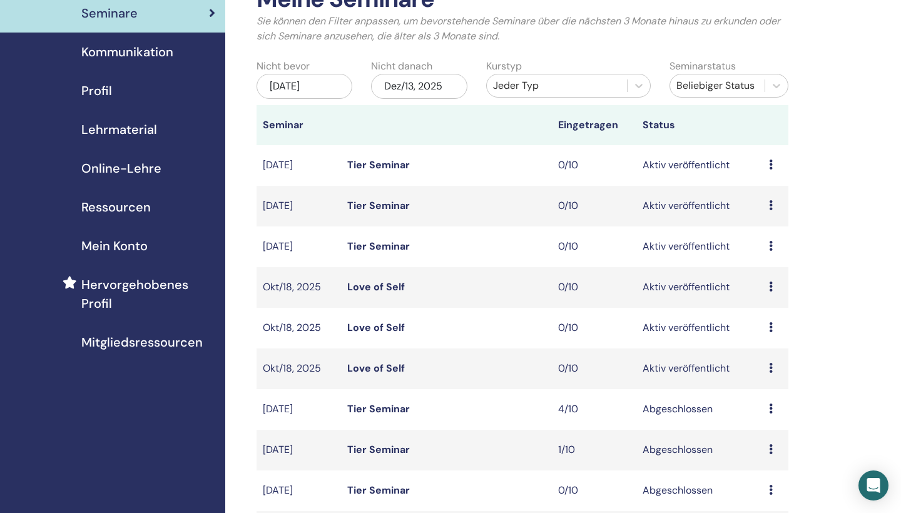
click at [395, 286] on link "Love of Self" at bounding box center [376, 286] width 58 height 13
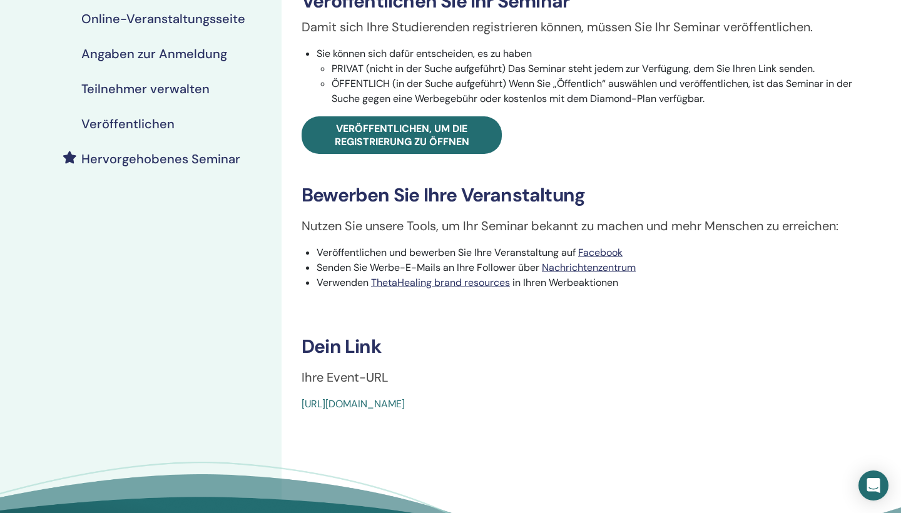
scroll to position [221, 0]
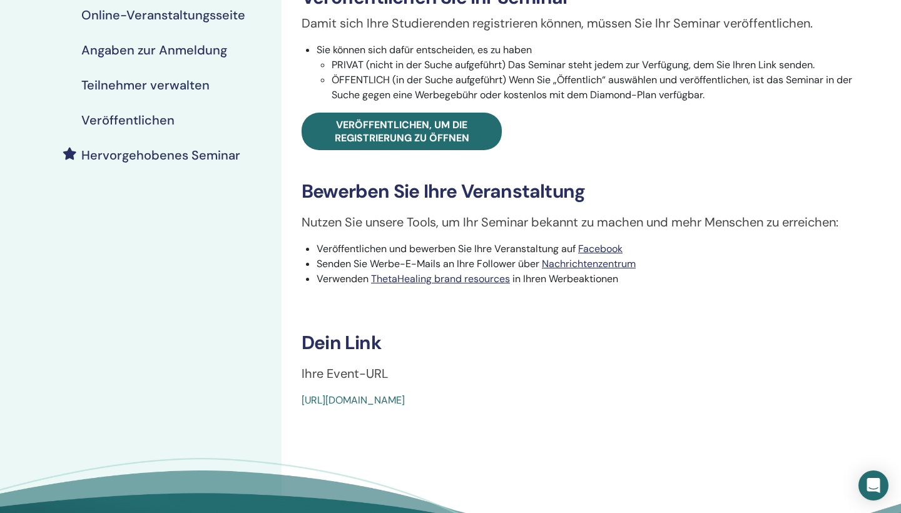
click at [401, 401] on link "[URL][DOMAIN_NAME]" at bounding box center [352, 399] width 103 height 13
